Goal: Register for event/course

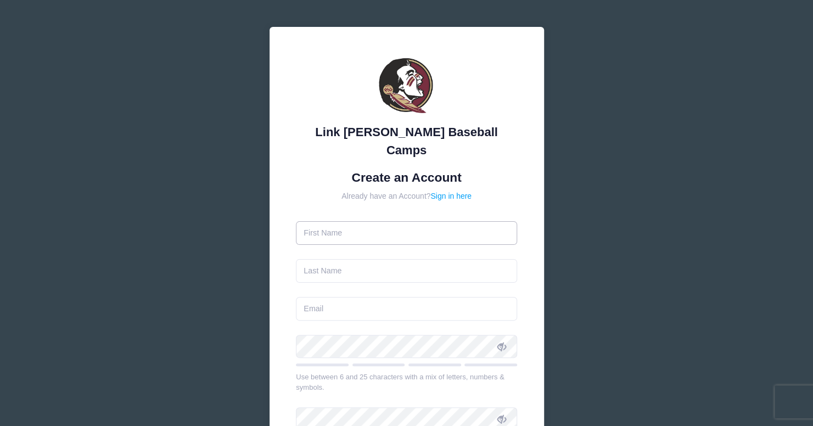
click at [390, 221] on input "text" at bounding box center [406, 233] width 221 height 24
type input "[PERSON_NAME]"
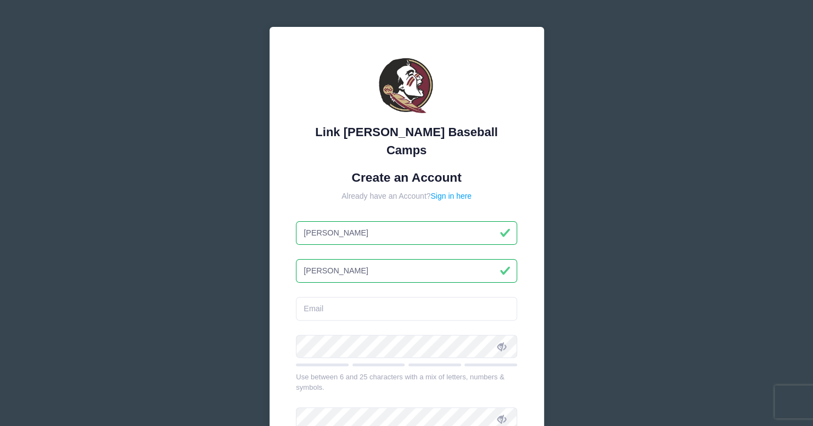
type input "[PERSON_NAME]"
type input "[EMAIL_ADDRESS][DOMAIN_NAME]"
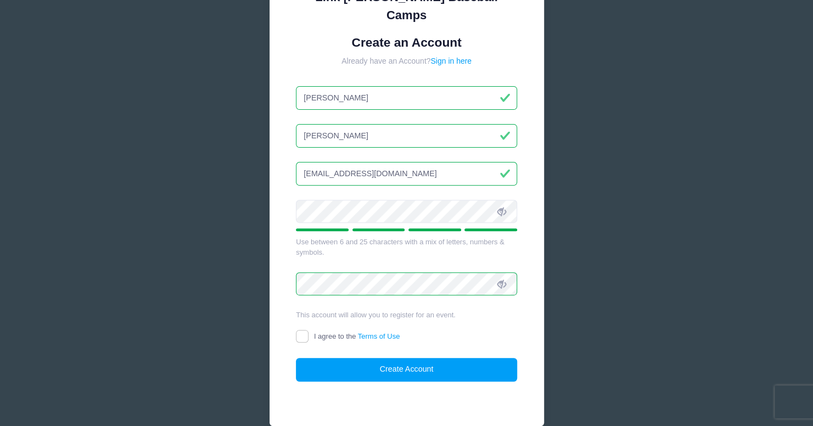
scroll to position [169, 0]
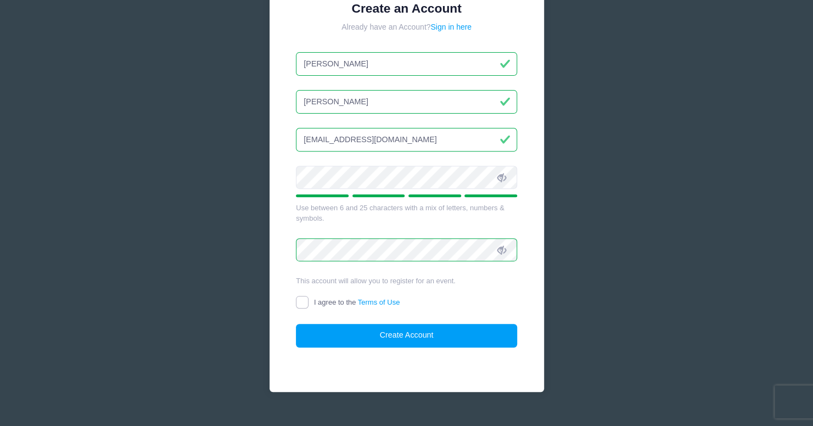
click at [303, 296] on input "I agree to the Terms of Use" at bounding box center [302, 302] width 13 height 13
checkbox input "true"
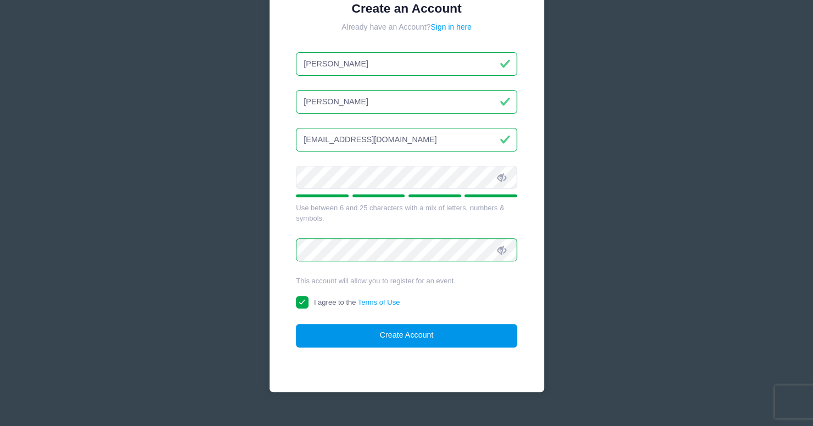
click at [381, 324] on button "Create Account" at bounding box center [406, 336] width 221 height 24
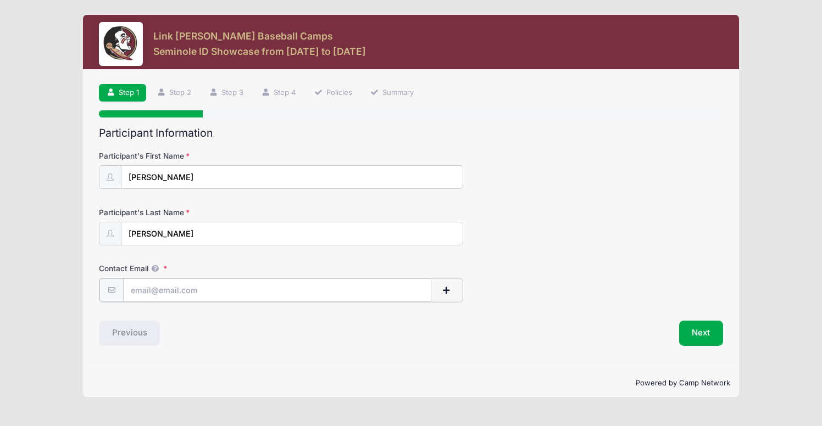
click at [202, 292] on input "Contact Email" at bounding box center [277, 290] width 308 height 24
type input "[EMAIL_ADDRESS][DOMAIN_NAME]"
click at [710, 333] on button "Next" at bounding box center [701, 332] width 44 height 25
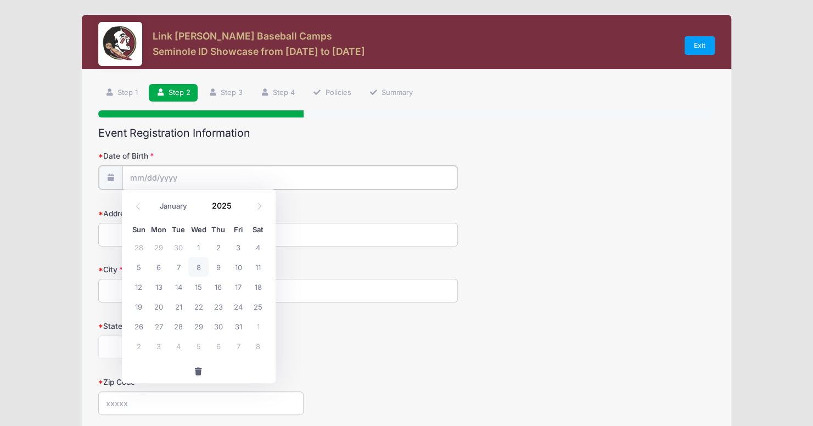
click at [215, 177] on input "Date of Birth" at bounding box center [289, 178] width 335 height 24
click at [215, 176] on input "Date of Birth" at bounding box center [289, 178] width 335 height 24
click at [233, 208] on input "2025" at bounding box center [225, 205] width 36 height 16
click at [238, 208] on span at bounding box center [239, 209] width 8 height 8
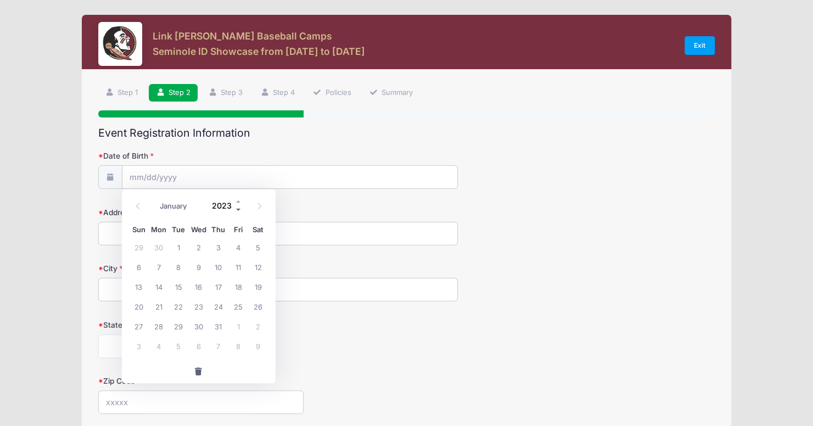
click at [238, 208] on span at bounding box center [239, 209] width 8 height 8
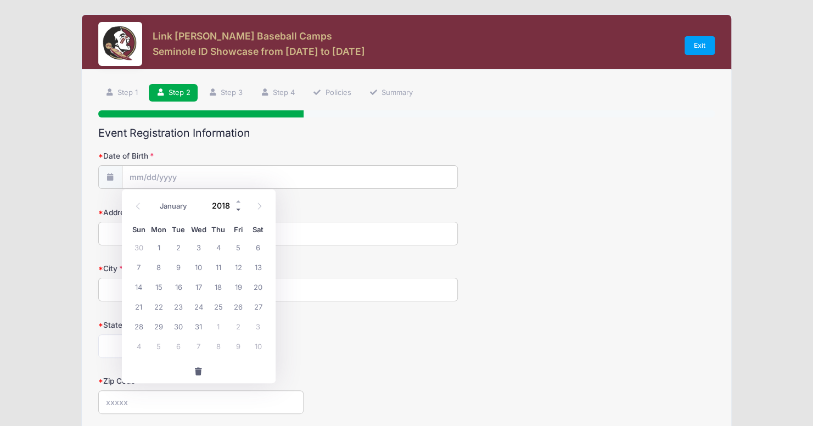
click at [238, 208] on span at bounding box center [239, 209] width 8 height 8
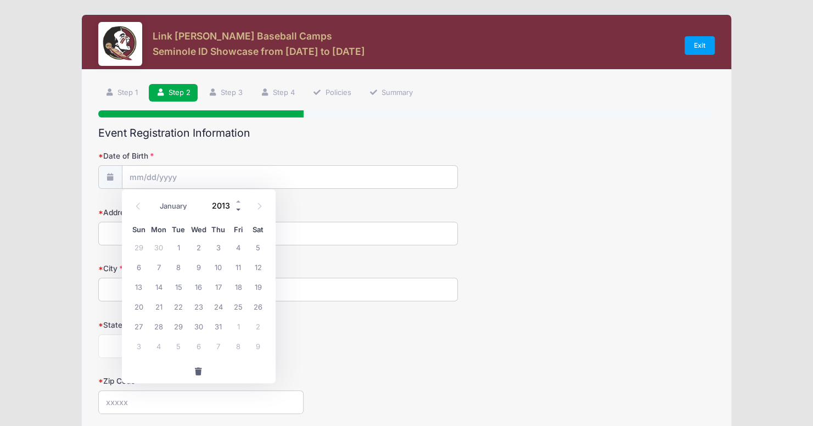
click at [235, 209] on span at bounding box center [239, 209] width 8 height 8
click at [237, 210] on span at bounding box center [239, 209] width 8 height 8
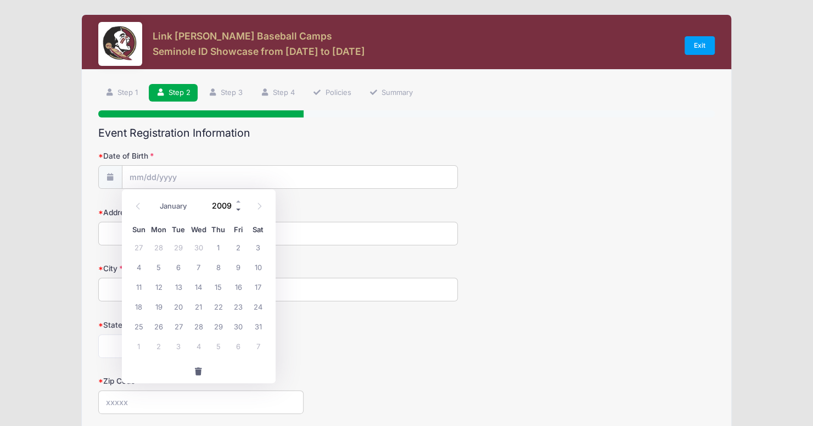
type input "2008"
click at [258, 209] on icon at bounding box center [259, 206] width 7 height 7
select select "10"
click at [204, 303] on span "19" at bounding box center [198, 307] width 20 height 20
type input "11/19/2008"
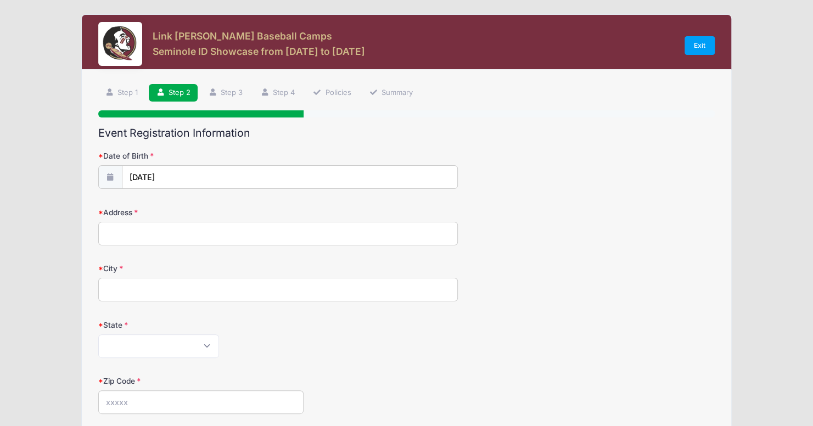
click at [188, 236] on input "Address" at bounding box center [278, 234] width 360 height 24
type input "2550 GRACE FARM WAY"
type input "Marietta"
select select "GA"
type input "30062"
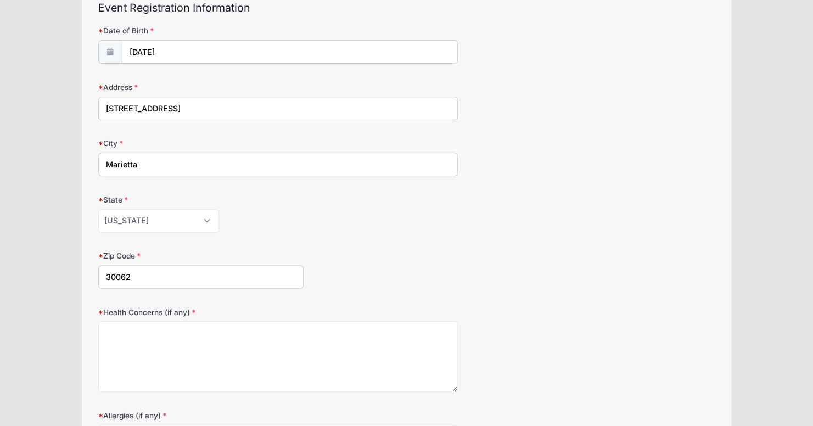
scroll to position [165, 0]
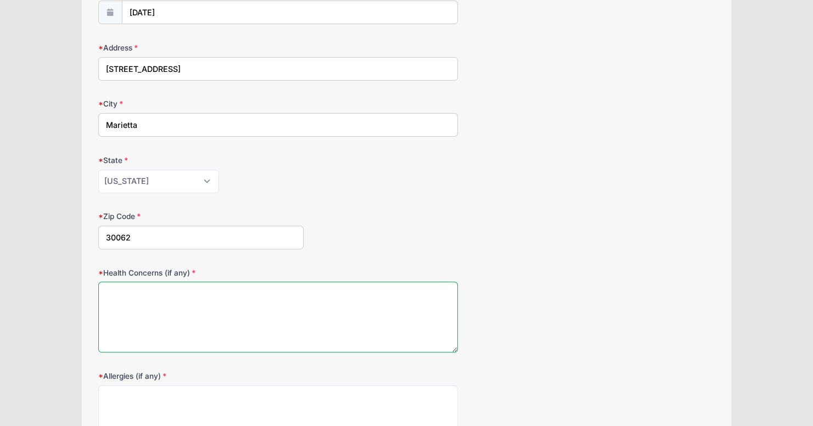
click at [305, 306] on textarea "Health Concerns (if any)" at bounding box center [278, 317] width 360 height 71
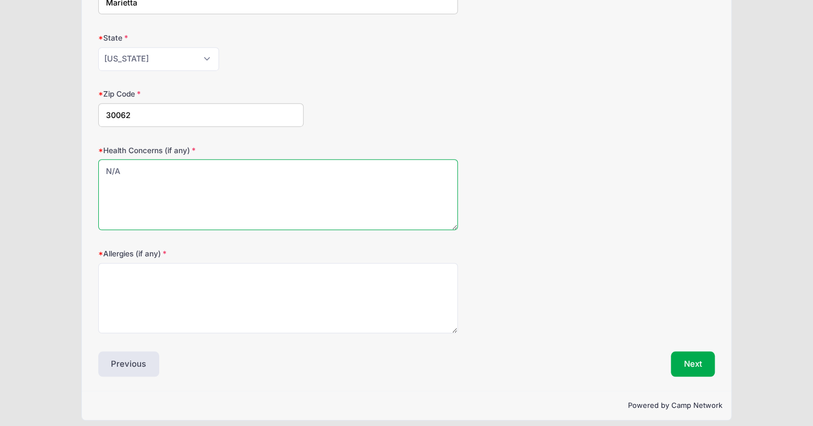
scroll to position [292, 0]
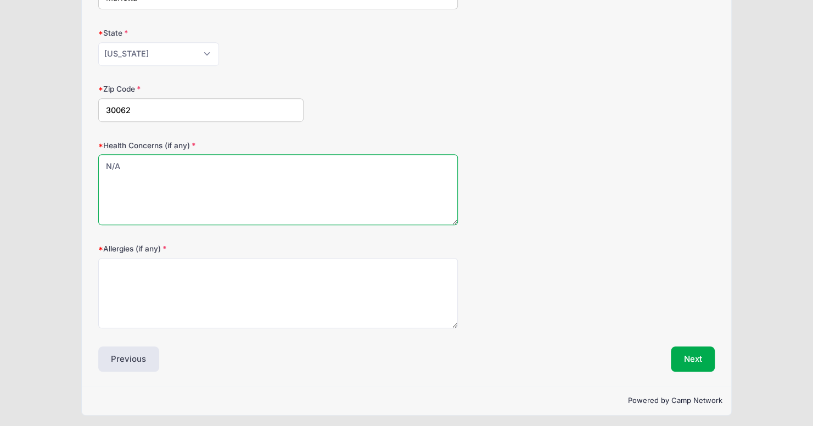
type textarea "N/A"
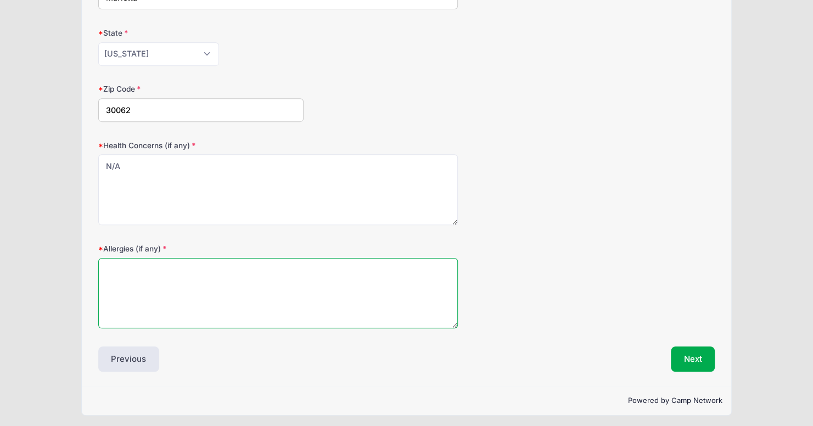
click at [293, 284] on textarea "Allergies (if any)" at bounding box center [278, 293] width 360 height 71
type textarea "N/A"
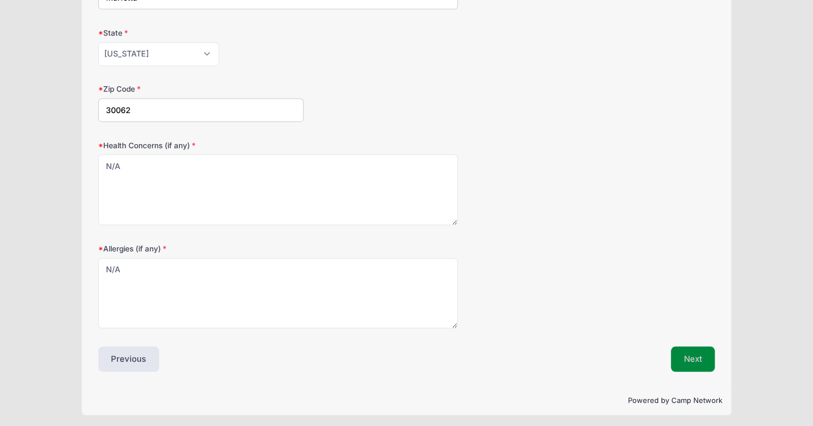
click at [679, 364] on button "Next" at bounding box center [693, 359] width 44 height 25
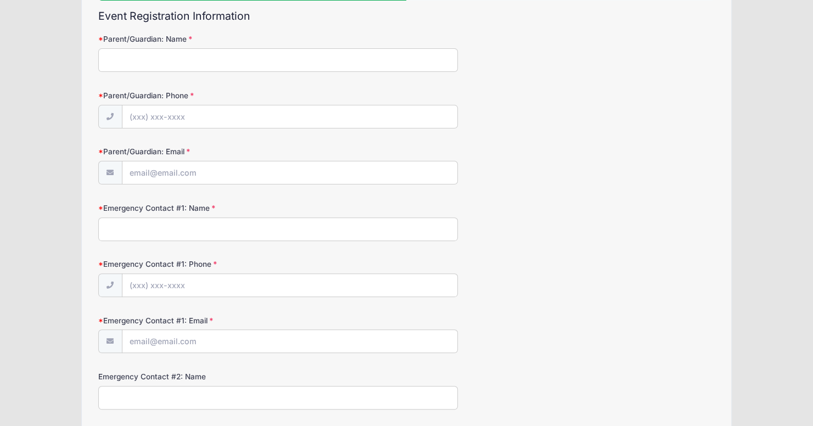
scroll to position [0, 0]
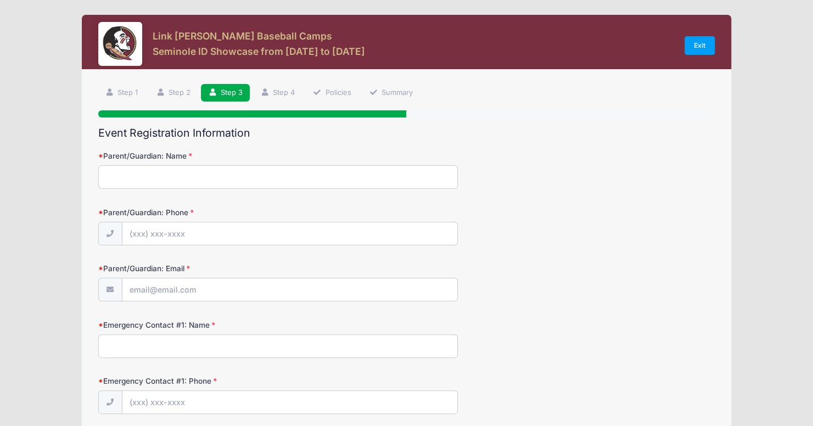
click at [243, 180] on input "Parent/Guardian: Name" at bounding box center [278, 177] width 360 height 24
type input "Randy Winbush"
type input "(678) 360-4039"
click at [233, 287] on input "Parent/Guardian: Email" at bounding box center [289, 290] width 335 height 24
type input "[EMAIL_ADDRESS][DOMAIN_NAME]"
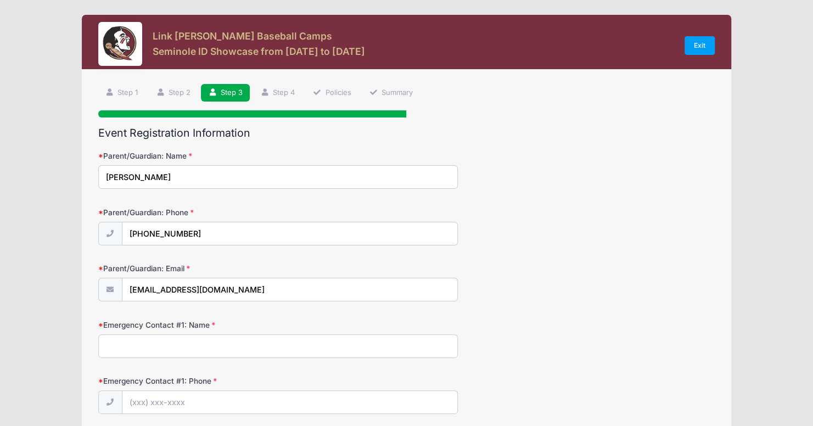
click at [198, 350] on input "Emergency Contact #1: Name" at bounding box center [278, 346] width 360 height 24
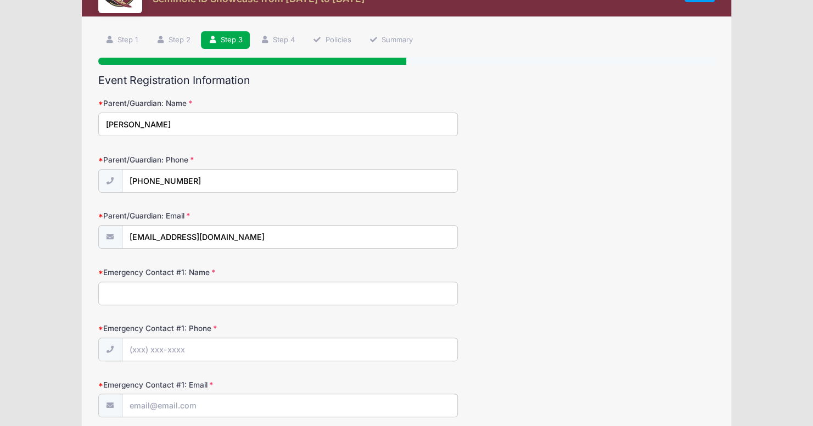
scroll to position [55, 0]
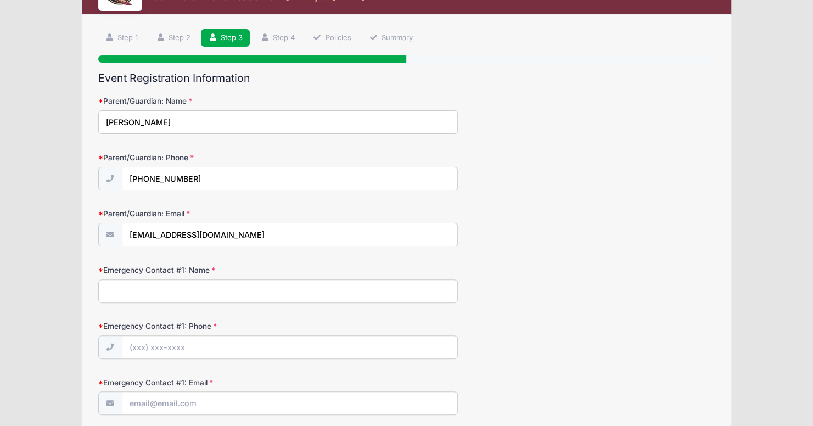
click at [234, 291] on input "Emergency Contact #1: Name" at bounding box center [278, 292] width 360 height 24
type input "Allyson Winbush"
type input "(678) 360-4039"
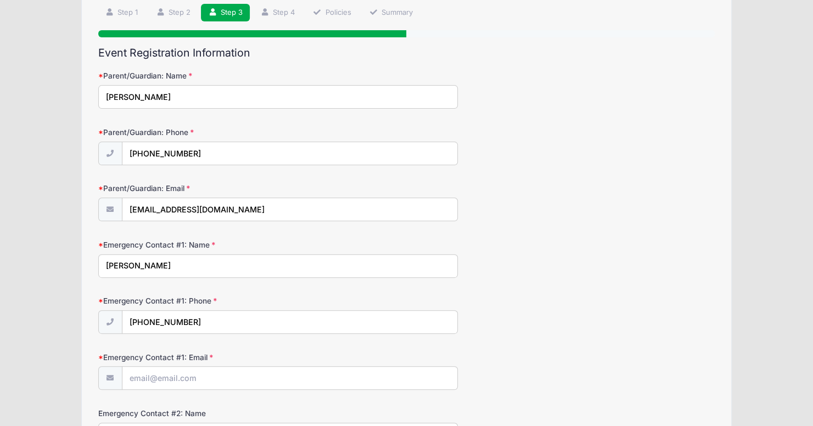
scroll to position [165, 0]
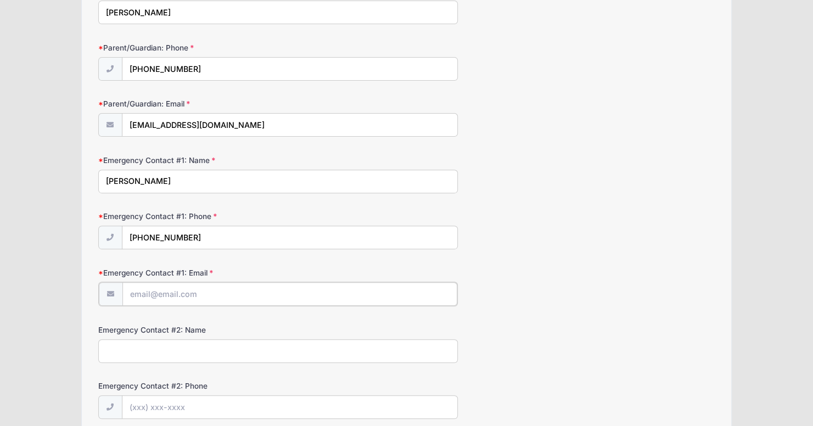
click at [204, 296] on input "Emergency Contact #1: Email" at bounding box center [289, 294] width 335 height 24
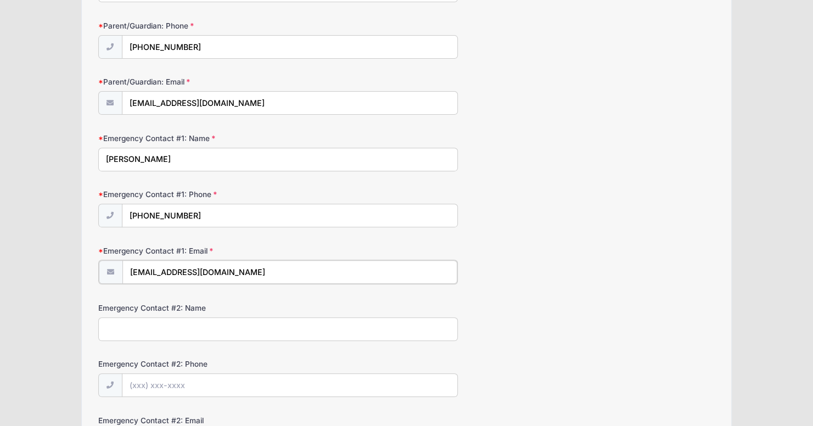
scroll to position [220, 0]
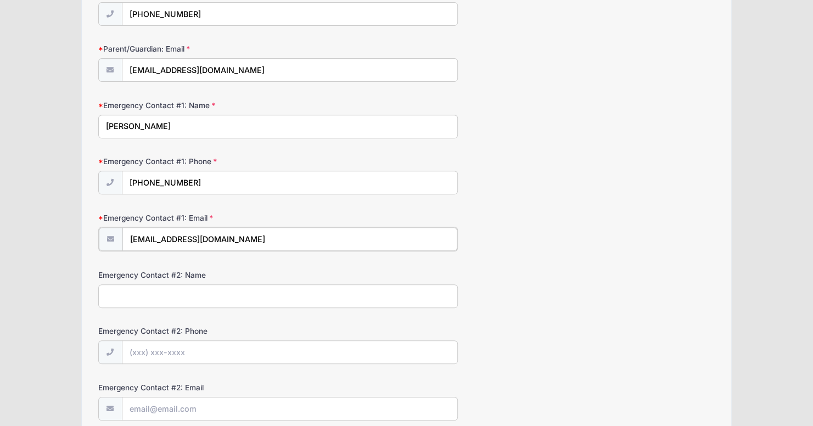
type input "awinbush@gmail.com"
click at [186, 299] on input "Emergency Contact #2: Name" at bounding box center [278, 295] width 360 height 24
type input "Randy Winbush"
click at [194, 356] on input "Emergency Contact #2: Phone" at bounding box center [289, 352] width 335 height 24
click at [194, 353] on input "Emergency Contact #2: Phone" at bounding box center [289, 352] width 335 height 24
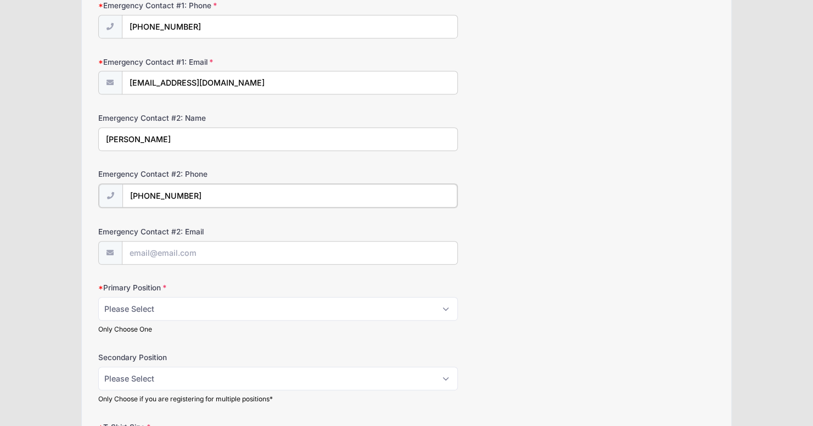
scroll to position [384, 0]
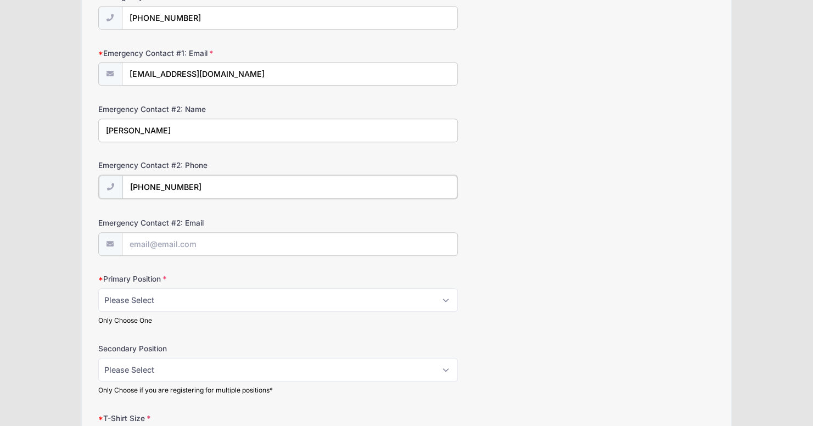
type input "(678) 360-4039"
click at [208, 240] on input "Emergency Contact #2: Email" at bounding box center [289, 244] width 335 height 24
type input "[EMAIL_ADDRESS][DOMAIN_NAME]"
click at [211, 291] on select "Please Select RHP LHP C 1B 2B 3B SS OF" at bounding box center [278, 299] width 360 height 24
select select "SS"
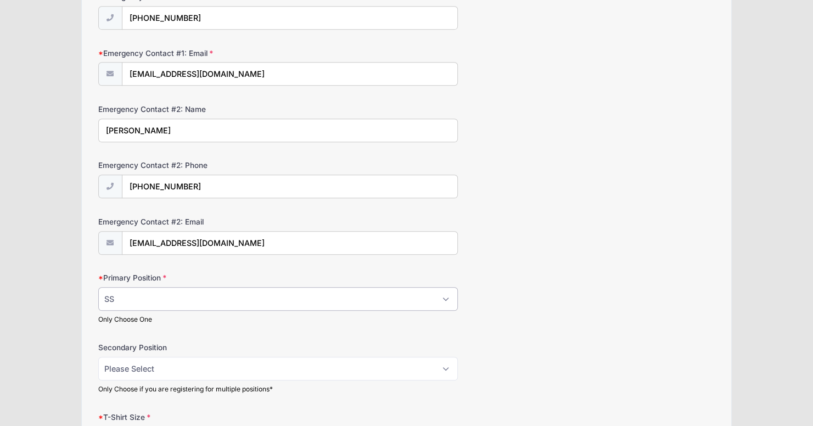
click at [98, 287] on select "Please Select RHP LHP C 1B 2B 3B SS OF" at bounding box center [278, 299] width 360 height 24
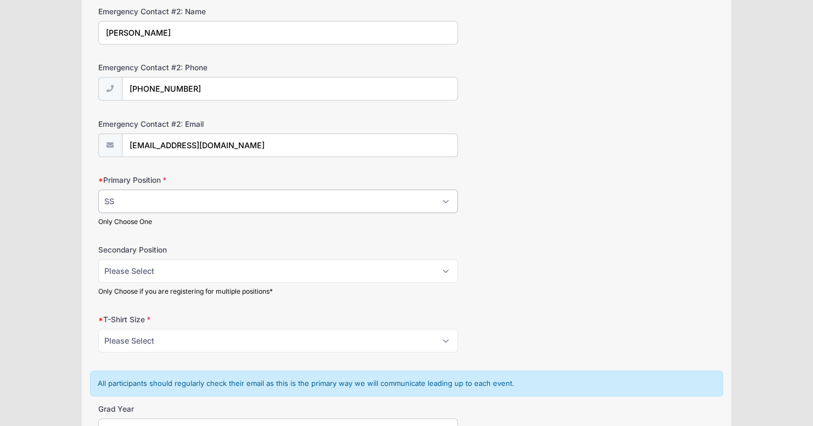
scroll to position [494, 0]
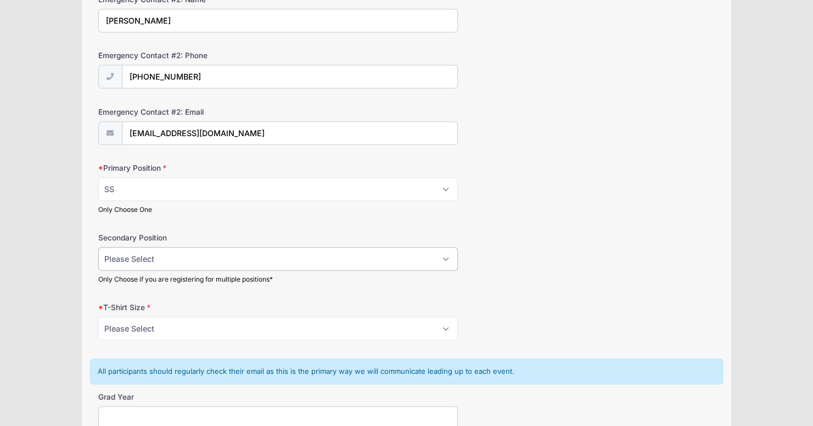
click at [228, 259] on select "Please Select RHP LHP C 1B 2B 3B SS OF" at bounding box center [278, 259] width 360 height 24
select select "2B"
click at [98, 247] on select "Please Select RHP LHP C 1B 2B 3B SS OF" at bounding box center [278, 259] width 360 height 24
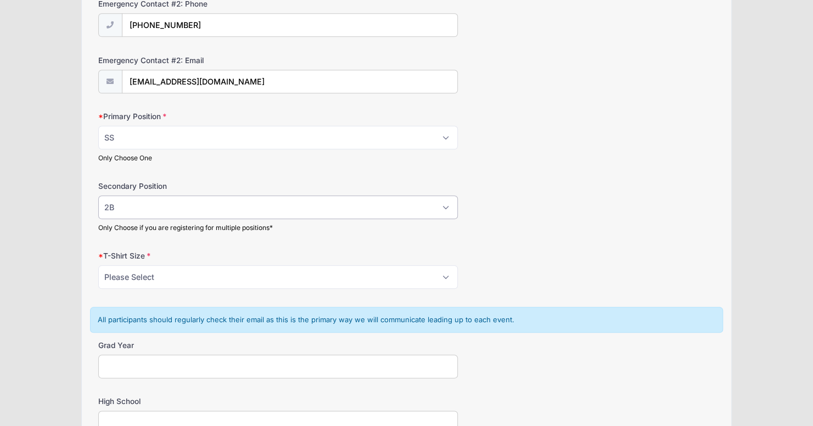
scroll to position [549, 0]
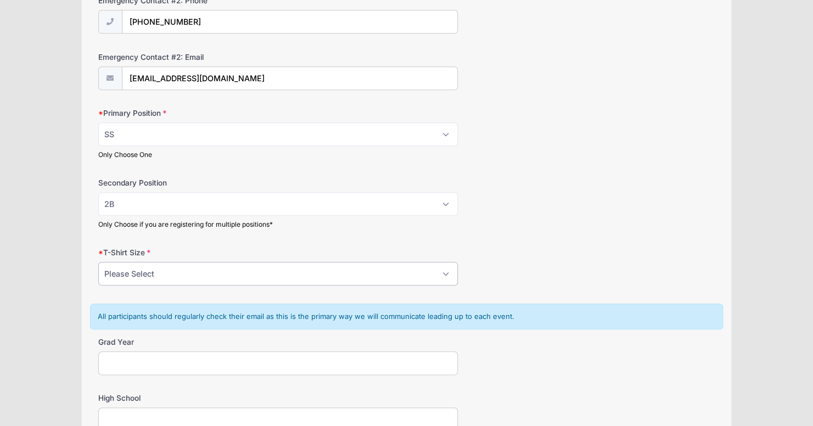
click at [188, 270] on select "Please Select YS YM YL YXL S M L XL XXL" at bounding box center [278, 274] width 360 height 24
select select "M"
click at [98, 262] on select "Please Select YS YM YL YXL S M L XL XXL" at bounding box center [278, 274] width 360 height 24
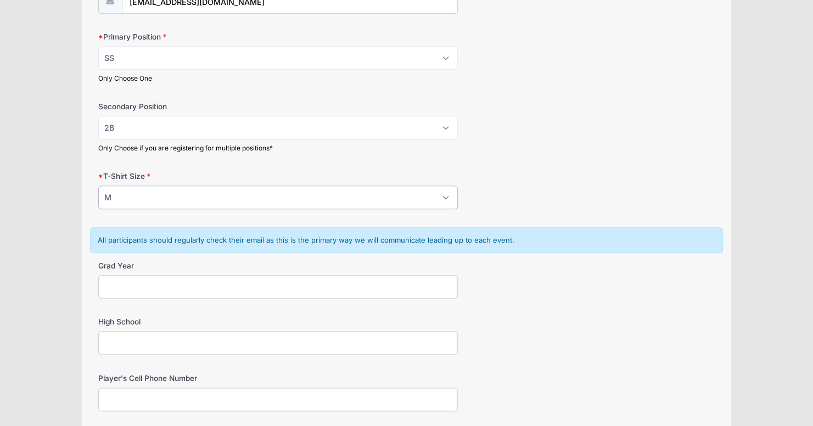
scroll to position [705, 0]
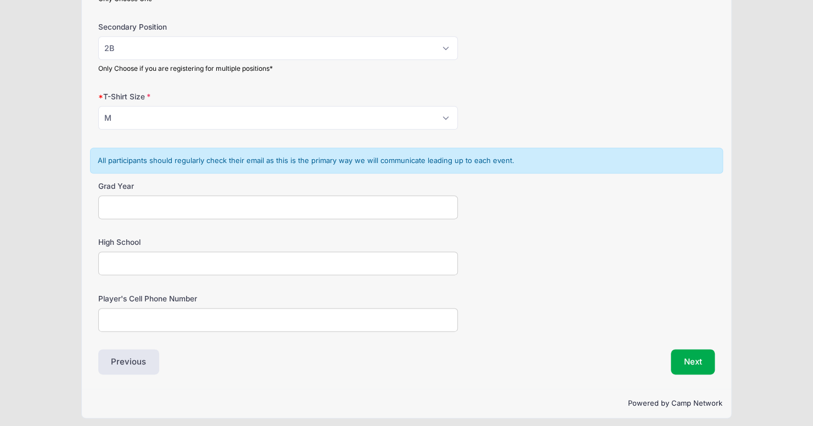
click at [272, 204] on input "Grad Year" at bounding box center [278, 207] width 360 height 24
type input "2027"
click at [247, 256] on input "High School" at bounding box center [278, 264] width 360 height 24
click at [141, 259] on input "Pop" at bounding box center [278, 264] width 360 height 24
type input "Pope High School"
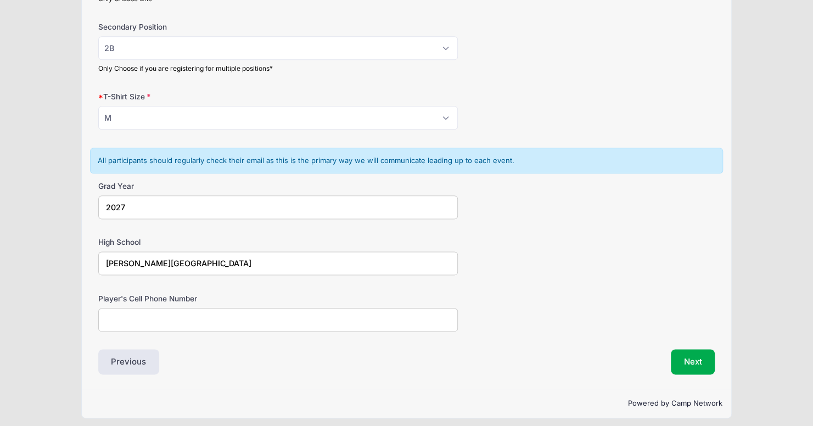
click at [131, 311] on input "Player's Cell Phone Number" at bounding box center [278, 320] width 360 height 24
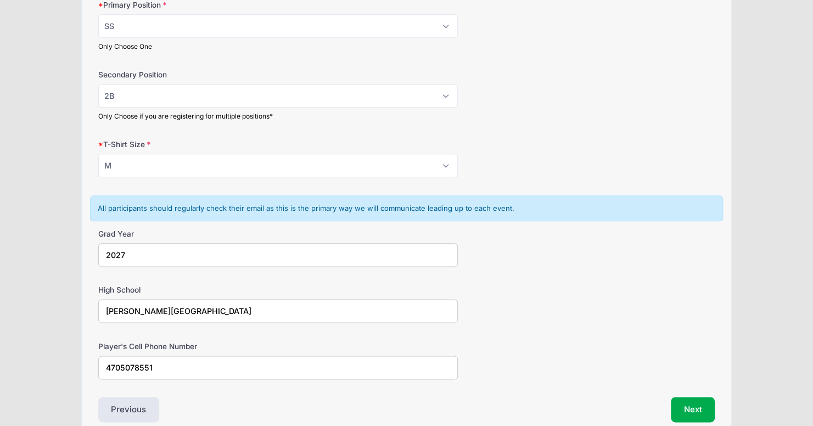
scroll to position [659, 0]
type input "4705078551"
click at [689, 401] on button "Next" at bounding box center [693, 407] width 44 height 25
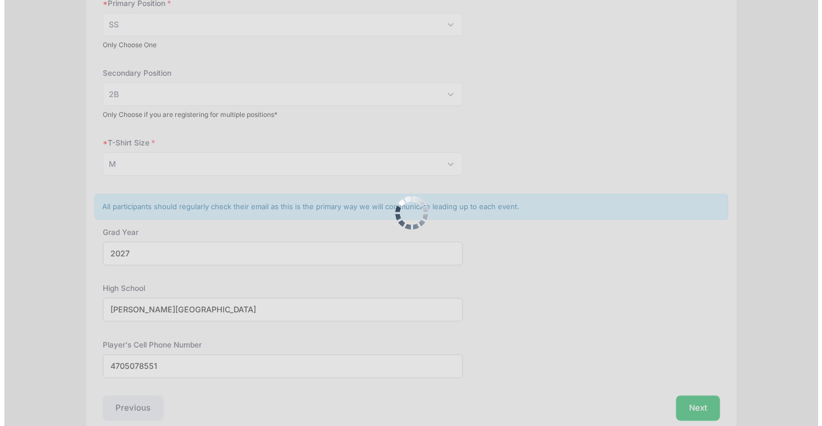
scroll to position [0, 0]
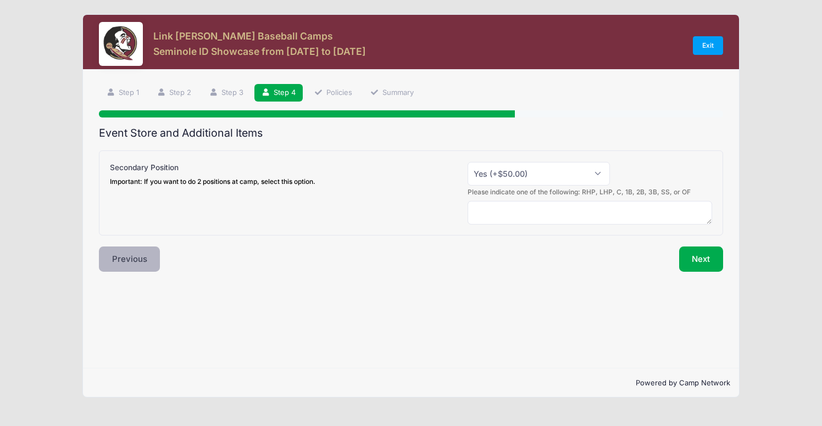
click at [141, 256] on button "Previous" at bounding box center [130, 259] width 62 height 25
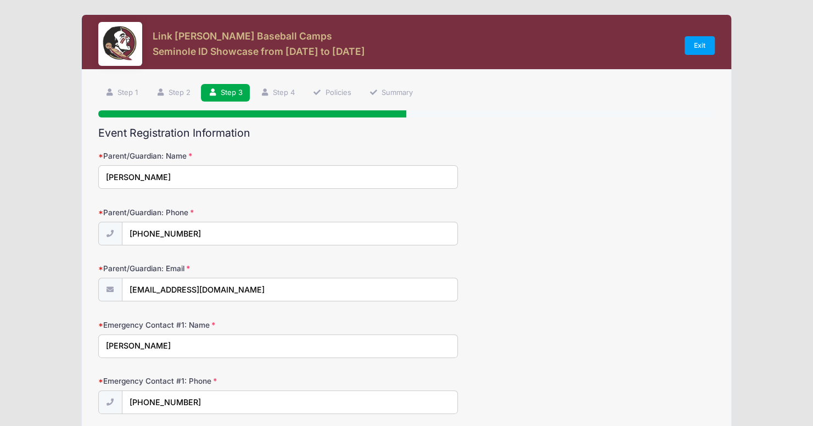
scroll to position [220, 0]
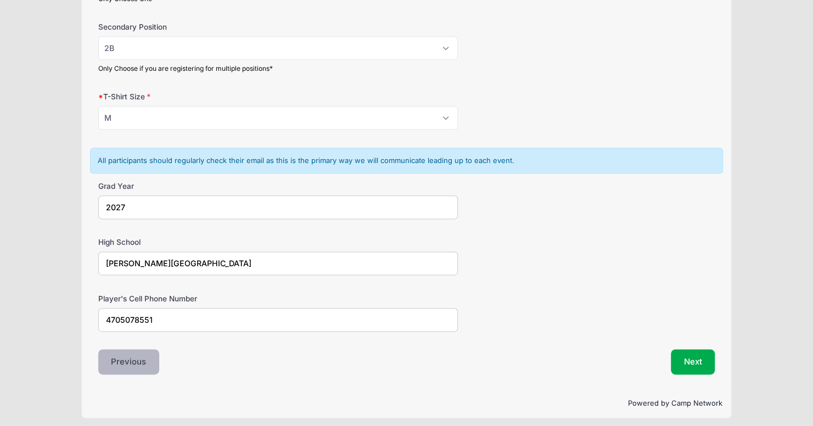
click at [132, 350] on button "Previous" at bounding box center [129, 361] width 62 height 25
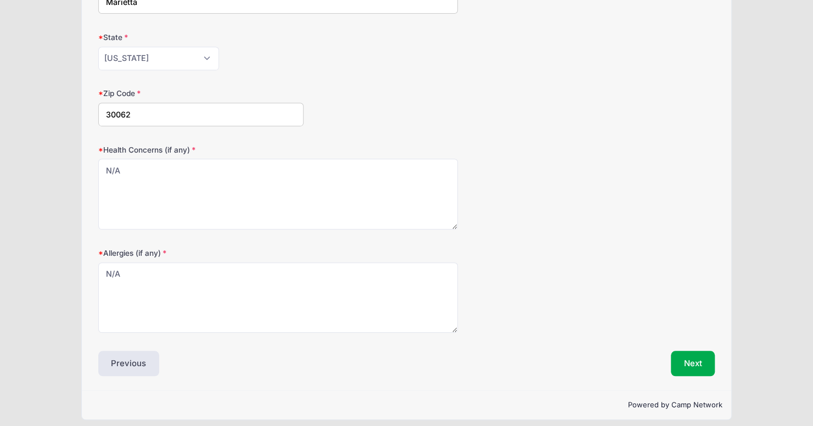
scroll to position [292, 0]
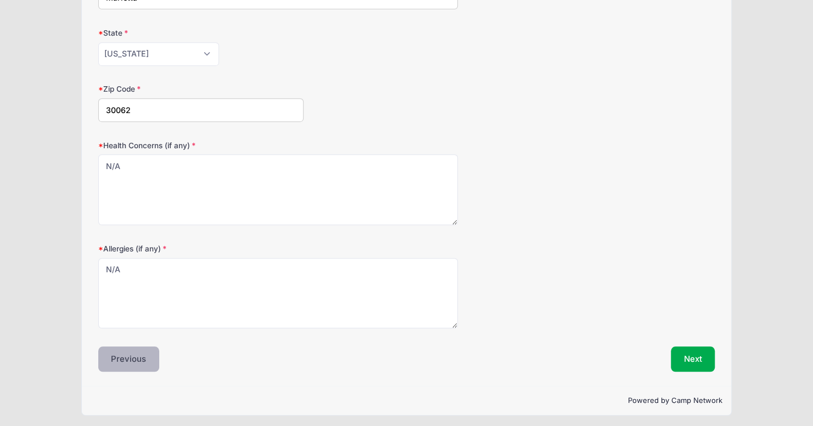
click at [137, 364] on button "Previous" at bounding box center [129, 359] width 62 height 25
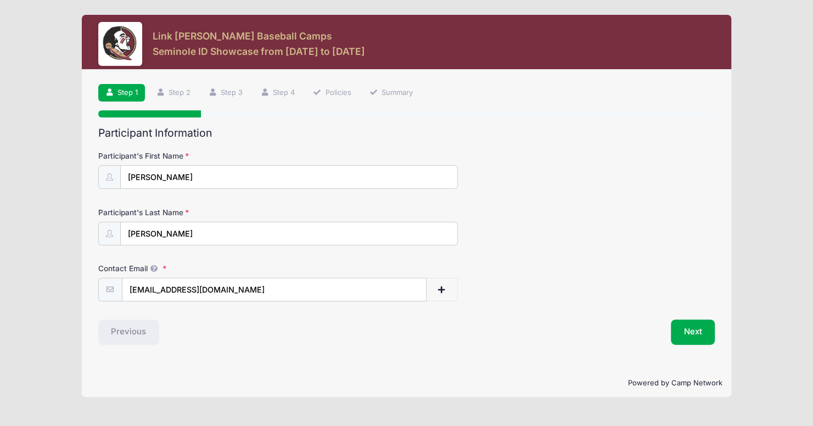
scroll to position [0, 0]
drag, startPoint x: 164, startPoint y: 286, endPoint x: 121, endPoint y: 283, distance: 42.4
click at [121, 283] on div "[EMAIL_ADDRESS][DOMAIN_NAME]" at bounding box center [281, 290] width 364 height 25
type input "lukewinbush@gmail.com"
click at [703, 334] on button "Next" at bounding box center [701, 332] width 44 height 25
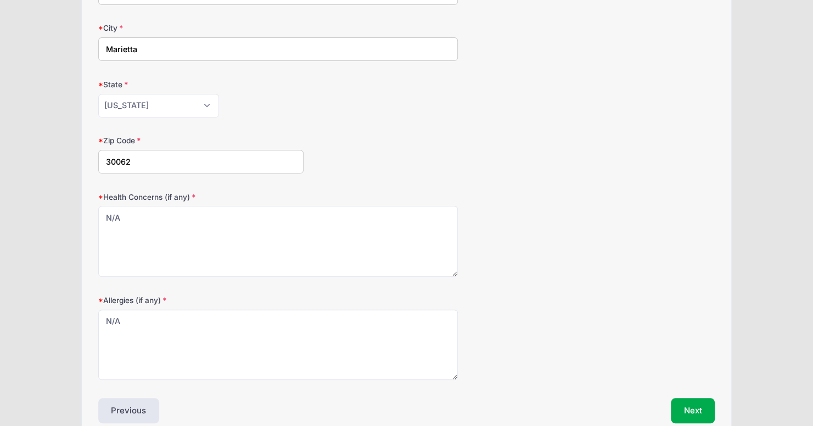
scroll to position [292, 0]
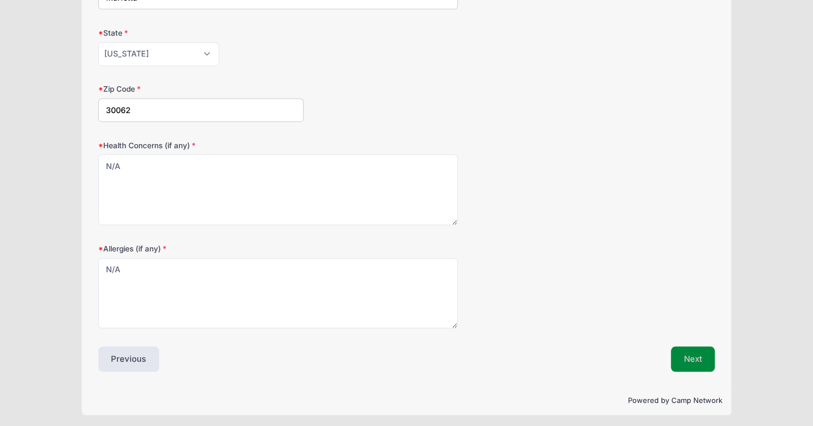
click at [699, 360] on button "Next" at bounding box center [693, 359] width 44 height 25
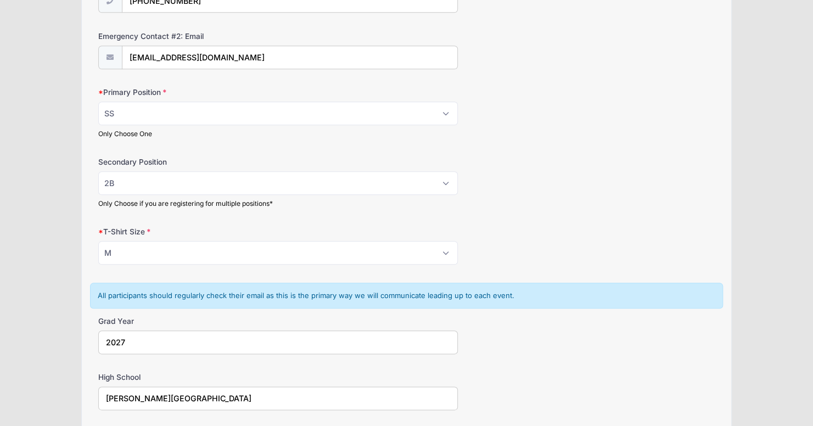
scroll to position [604, 0]
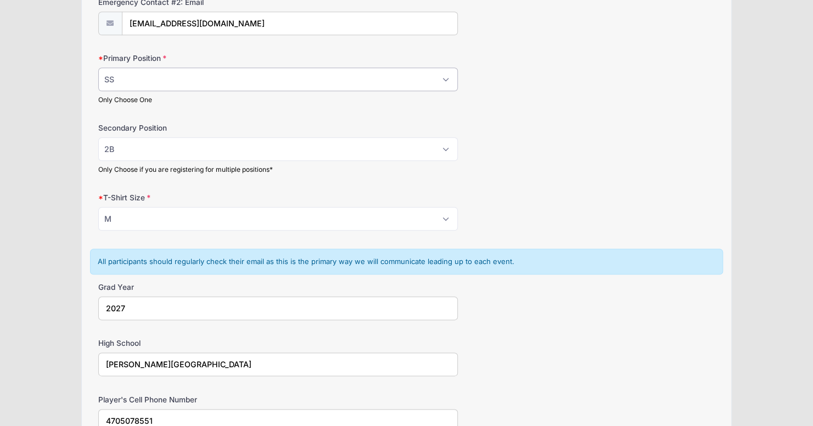
click at [437, 73] on select "Please Select RHP LHP C 1B 2B 3B SS OF" at bounding box center [278, 80] width 360 height 24
click at [517, 82] on div "Primary Position Please Select RHP LHP C 1B 2B 3B SS OF Only Choose One" at bounding box center [406, 79] width 617 height 52
click at [445, 144] on select "Please Select RHP LHP C 1B 2B 3B SS OF" at bounding box center [278, 149] width 360 height 24
select select "3B"
click at [98, 137] on select "Please Select RHP LHP C 1B 2B 3B SS OF" at bounding box center [278, 149] width 360 height 24
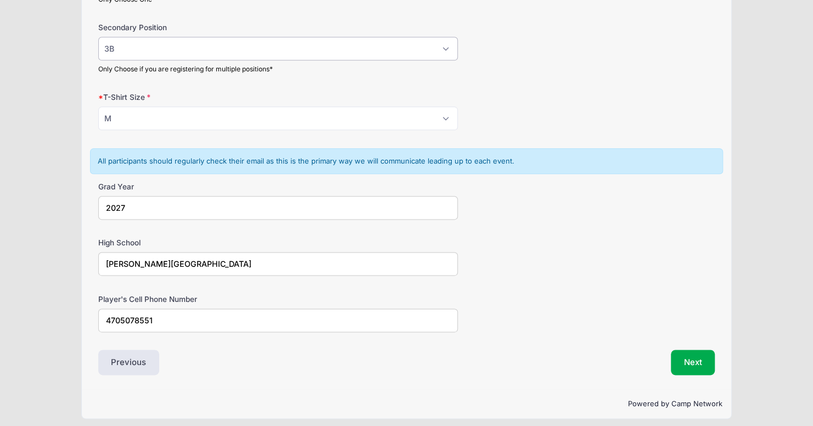
scroll to position [705, 0]
click at [699, 361] on button "Next" at bounding box center [693, 361] width 44 height 25
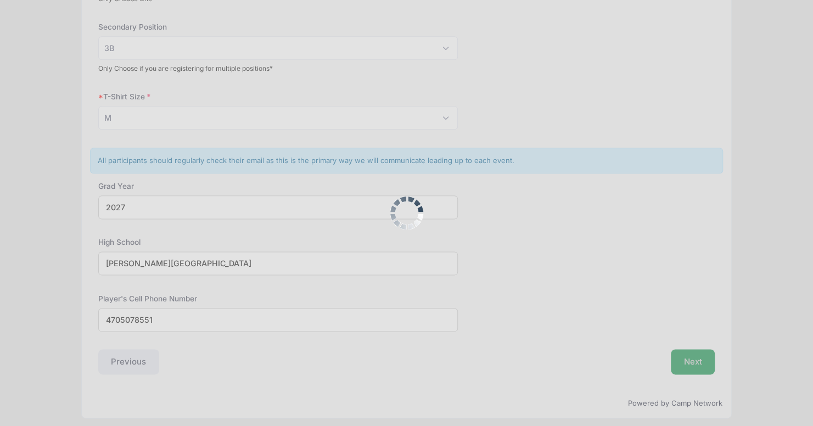
scroll to position [0, 0]
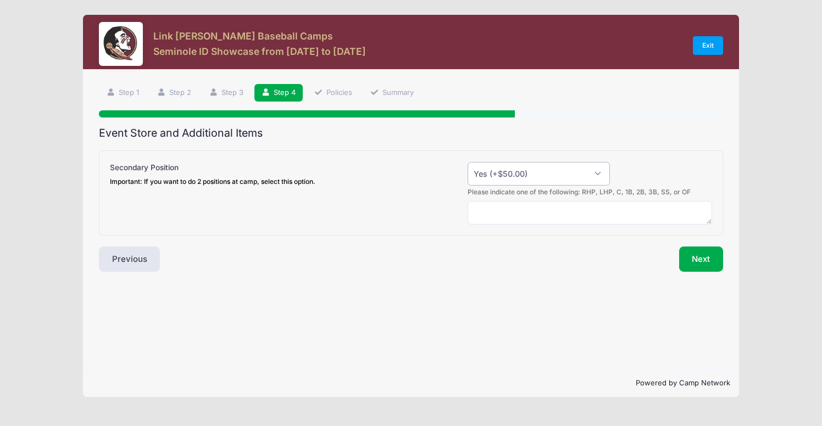
click at [589, 173] on select "Please Select Yes (+$50.00) No" at bounding box center [538, 174] width 142 height 24
click at [361, 215] on div "Please indicate one of the following: RHP, LHP, C, 1B, 2B, 3B, SS, or OF" at bounding box center [411, 205] width 612 height 37
click at [537, 169] on select "Please Select Yes (+$50.00) No" at bounding box center [538, 174] width 142 height 24
click at [648, 153] on div "Secondary Position Important: If you want to do 2 positions at camp, select thi…" at bounding box center [411, 192] width 624 height 85
click at [638, 211] on textarea at bounding box center [589, 213] width 244 height 24
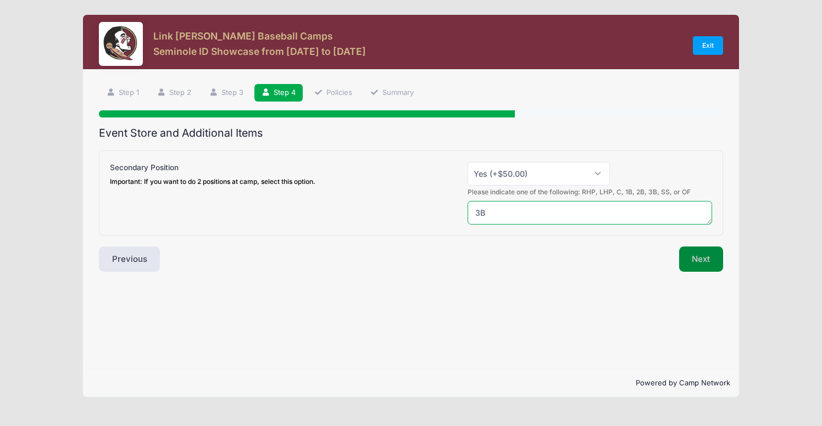
type textarea "3B"
click at [698, 267] on button "Next" at bounding box center [701, 259] width 44 height 25
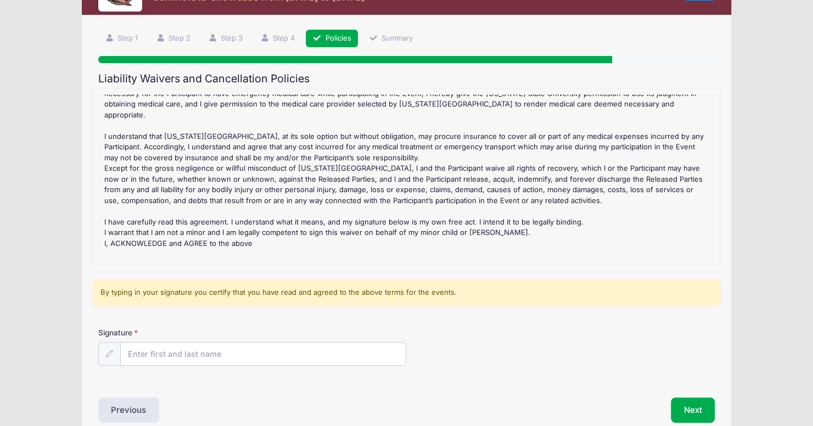
scroll to position [108, 0]
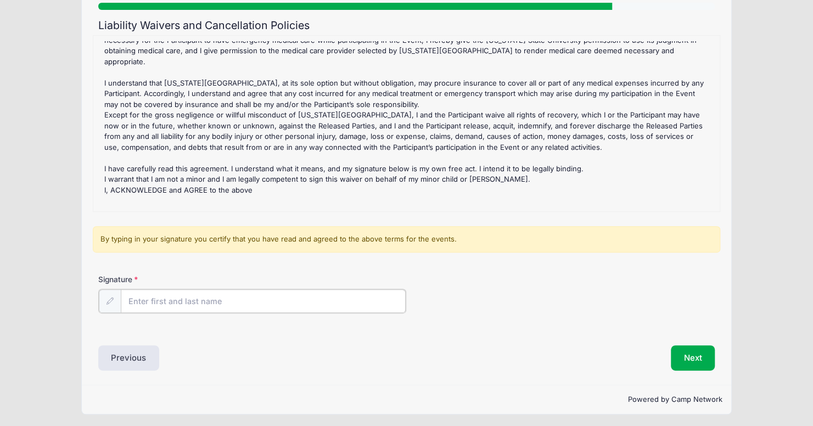
click at [327, 297] on input "Signature" at bounding box center [264, 301] width 286 height 24
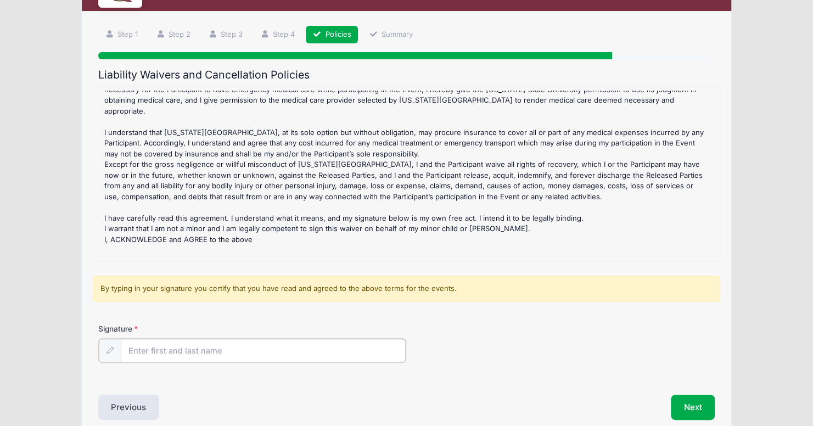
scroll to position [108, 0]
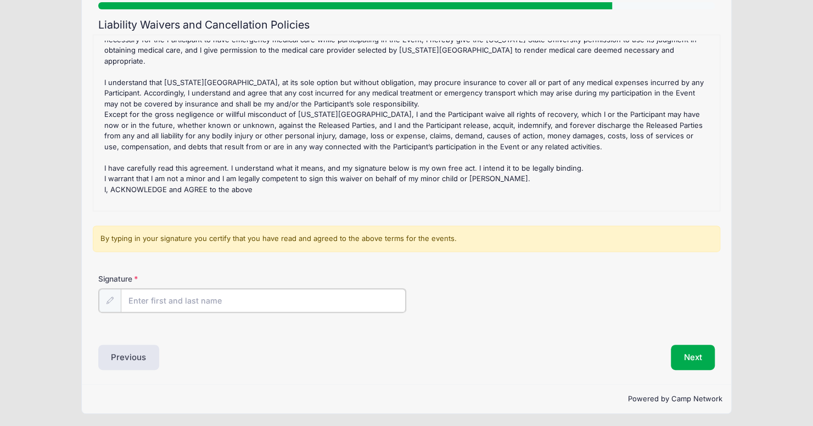
click at [371, 293] on input "Signature" at bounding box center [264, 301] width 286 height 24
type input "Randy Winbush"
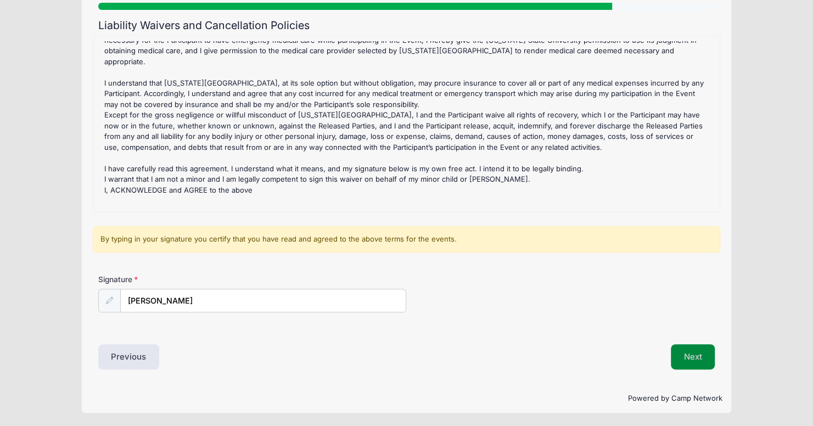
click at [685, 352] on button "Next" at bounding box center [693, 356] width 44 height 25
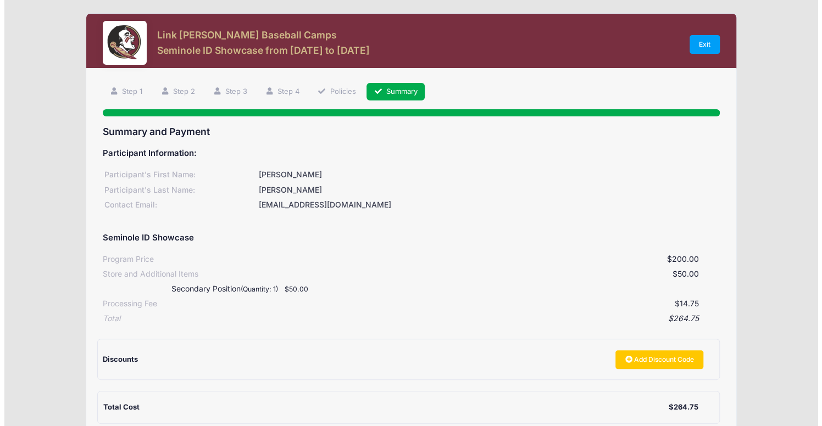
scroll to position [0, 0]
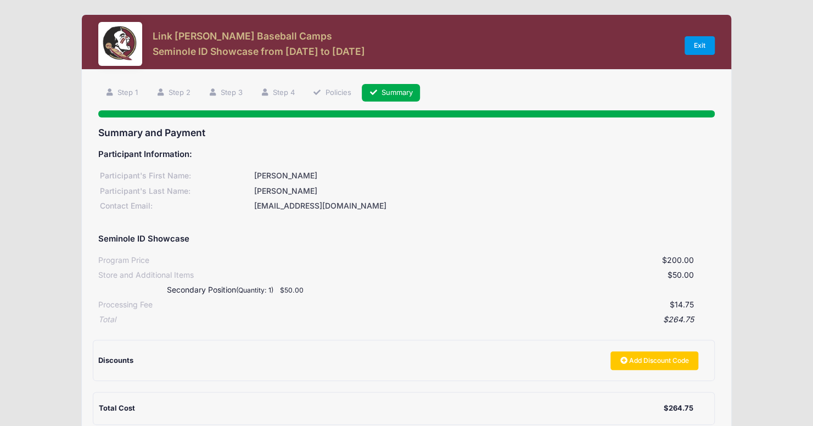
click at [694, 43] on link "Exit" at bounding box center [700, 45] width 31 height 19
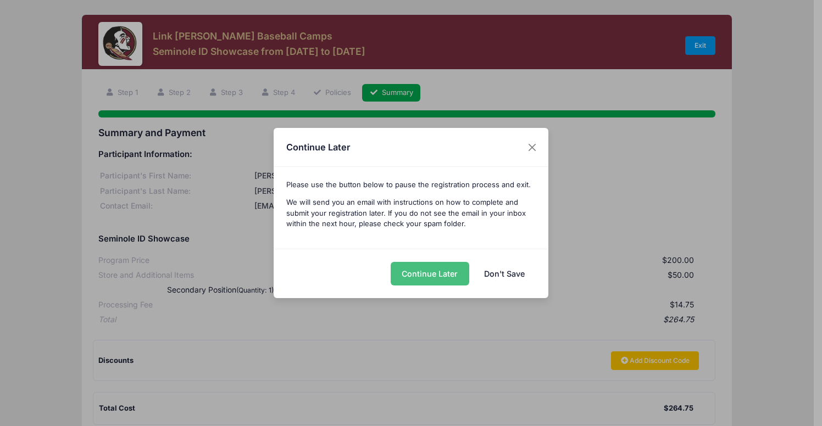
click at [439, 273] on button "Continue Later" at bounding box center [429, 274] width 79 height 24
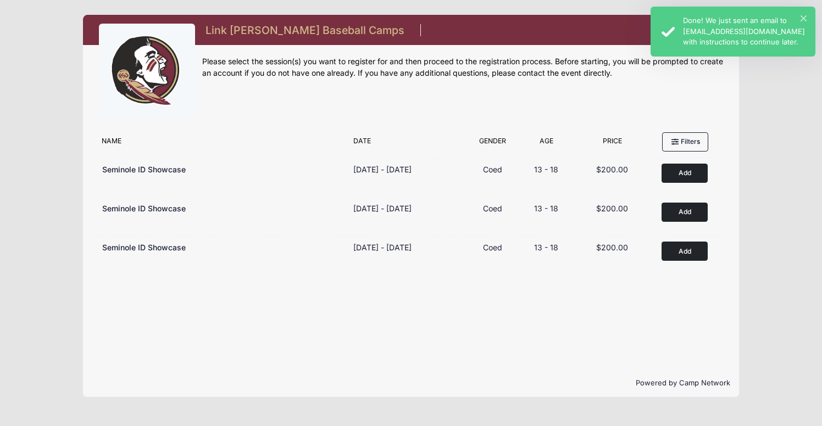
click at [806, 21] on div "× Done! We just sent an email to rwinbush@gmail.com with instructions to contin…" at bounding box center [732, 32] width 165 height 50
